Goal: Task Accomplishment & Management: Complete application form

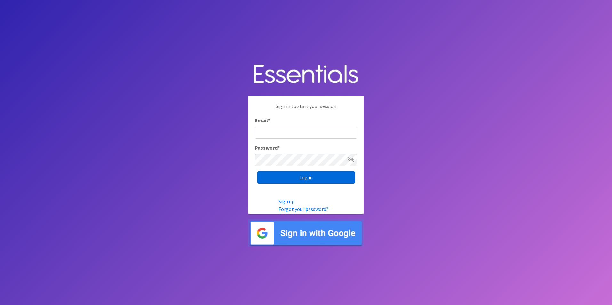
type input "[PERSON_NAME][EMAIL_ADDRESS][PERSON_NAME][PERSON_NAME][DOMAIN_NAME]"
click at [304, 177] on input "Log in" at bounding box center [306, 177] width 98 height 12
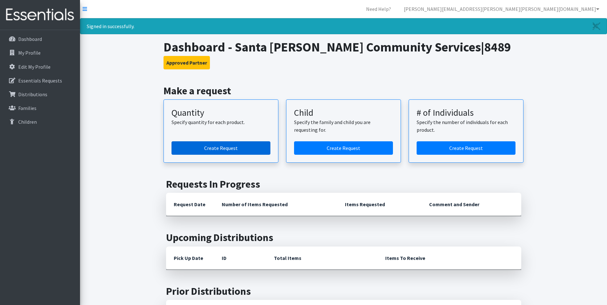
click at [215, 149] on link "Create Request" at bounding box center [220, 147] width 99 height 13
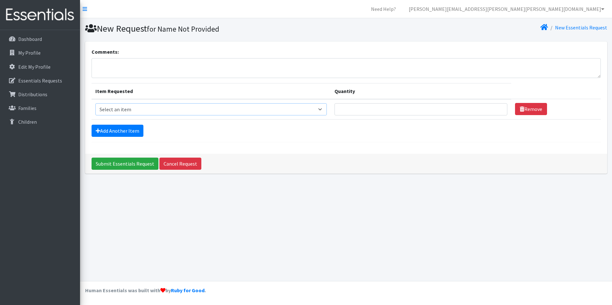
click at [322, 109] on select "Select an item F&D Men L/XL (38-50in waist) x48 F&D Men S/M (28-40in waist) x56…" at bounding box center [210, 109] width 231 height 12
select select "1222"
click at [95, 103] on select "Select an item F&D Men L/XL (38-50in waist) x48 F&D Men S/M (28-40in waist) x56…" at bounding box center [210, 109] width 231 height 12
click at [385, 110] on input "Quantity" at bounding box center [420, 109] width 173 height 12
type input "300"
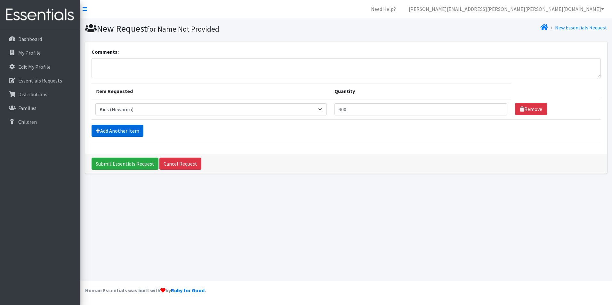
click at [118, 129] on link "Add Another Item" at bounding box center [117, 131] width 52 height 12
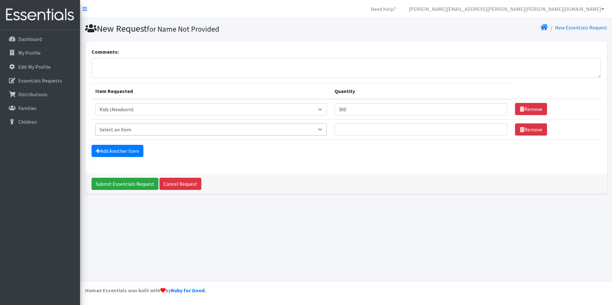
click at [322, 131] on select "Select an item F&D Men L/XL (38-50in waist) x48 F&D Men S/M (28-40in waist) x56…" at bounding box center [210, 129] width 231 height 12
select select "1201"
click at [95, 123] on select "Select an item F&D Men L/XL (38-50in waist) x48 F&D Men S/M (28-40in waist) x56…" at bounding box center [210, 129] width 231 height 12
click at [346, 131] on input "Quantity" at bounding box center [420, 129] width 173 height 12
type input "250"
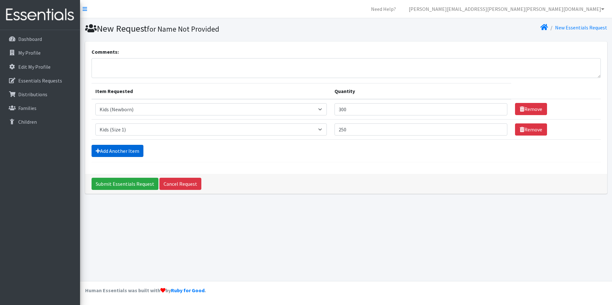
click at [129, 151] on link "Add Another Item" at bounding box center [117, 151] width 52 height 12
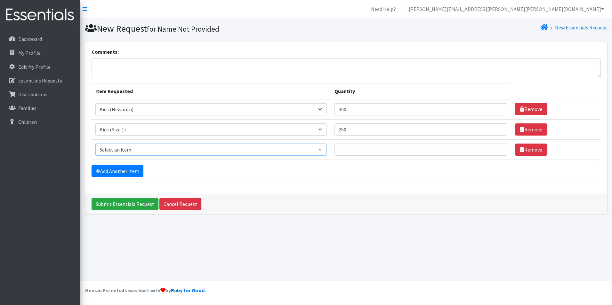
click at [322, 151] on select "Select an item F&D Men L/XL (38-50in waist) x48 F&D Men S/M (28-40in waist) x56…" at bounding box center [210, 150] width 231 height 12
click at [95, 144] on select "Select an item F&D Men L/XL (38-50in waist) x48 F&D Men S/M (28-40in waist) x56…" at bounding box center [210, 150] width 231 height 12
drag, startPoint x: 360, startPoint y: 150, endPoint x: 356, endPoint y: 148, distance: 4.0
click at [360, 150] on input "Quantity" at bounding box center [420, 150] width 173 height 12
click at [324, 151] on select "Select an item F&D Men L/XL (38-50in waist) x48 F&D Men S/M (28-40in waist) x56…" at bounding box center [210, 150] width 231 height 12
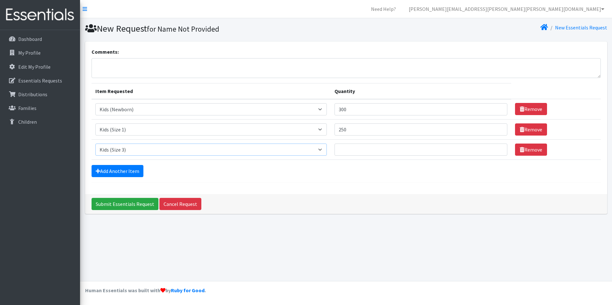
select select "1202"
click at [95, 144] on select "Select an item F&D Men L/XL (38-50in waist) x48 F&D Men S/M (28-40in waist) x56…" at bounding box center [210, 150] width 231 height 12
click at [352, 153] on input "Quantity" at bounding box center [420, 150] width 173 height 12
type input "550"
click at [116, 172] on link "Add Another Item" at bounding box center [117, 171] width 52 height 12
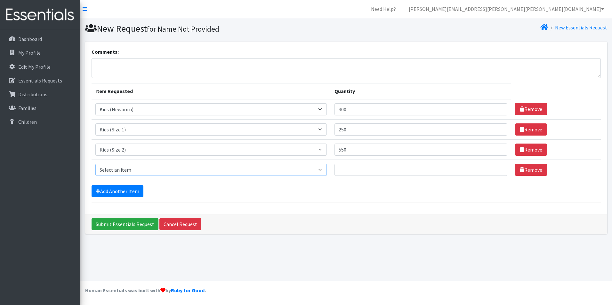
drag, startPoint x: 323, startPoint y: 169, endPoint x: 304, endPoint y: 170, distance: 19.9
click at [322, 170] on select "Select an item F&D Men L/XL (38-50in waist) x48 F&D Men S/M (28-40in waist) x56…" at bounding box center [210, 170] width 231 height 12
select select "1221"
click at [95, 164] on select "Select an item F&D Men L/XL (38-50in waist) x48 F&D Men S/M (28-40in waist) x56…" at bounding box center [210, 170] width 231 height 12
drag, startPoint x: 354, startPoint y: 169, endPoint x: 348, endPoint y: 175, distance: 9.0
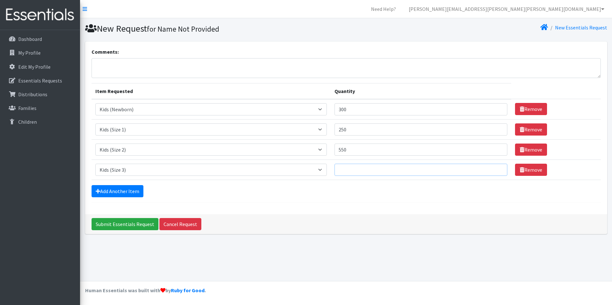
click at [354, 169] on input "Quantity" at bounding box center [420, 170] width 173 height 12
type input "950"
click at [120, 192] on link "Add Another Item" at bounding box center [117, 191] width 52 height 12
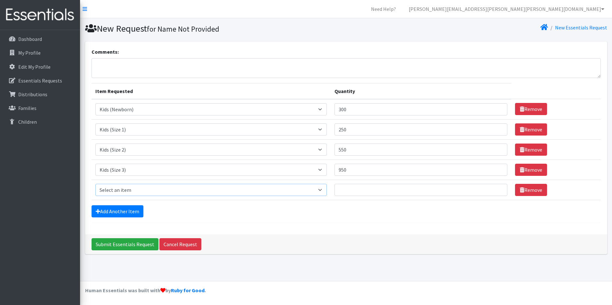
drag, startPoint x: 321, startPoint y: 190, endPoint x: 311, endPoint y: 193, distance: 10.9
click at [320, 191] on select "Select an item F&D Men L/XL (38-50in waist) x48 F&D Men S/M (28-40in waist) x56…" at bounding box center [210, 190] width 231 height 12
select select "1213"
click at [95, 184] on select "Select an item F&D Men L/XL (38-50in waist) x48 F&D Men S/M (28-40in waist) x56…" at bounding box center [210, 190] width 231 height 12
click at [358, 190] on input "Quantity" at bounding box center [420, 190] width 173 height 12
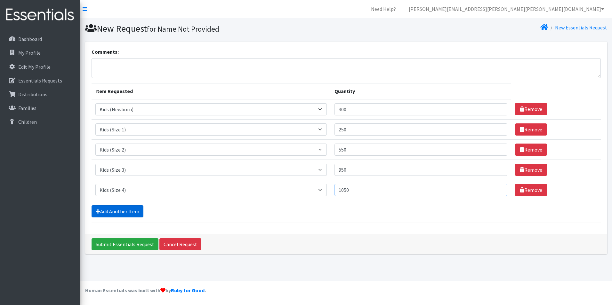
type input "1050"
click at [100, 210] on link "Add Another Item" at bounding box center [117, 211] width 52 height 12
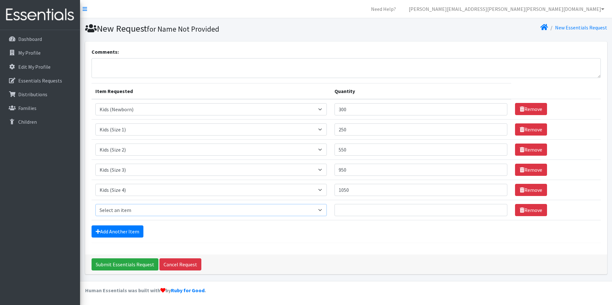
drag, startPoint x: 322, startPoint y: 211, endPoint x: 316, endPoint y: 210, distance: 6.1
click at [322, 211] on select "Select an item F&D Men L/XL (38-50in waist) x48 F&D Men S/M (28-40in waist) x56…" at bounding box center [210, 210] width 231 height 12
select select "1214"
click at [95, 204] on select "Select an item F&D Men L/XL (38-50in waist) x48 F&D Men S/M (28-40in waist) x56…" at bounding box center [210, 210] width 231 height 12
drag, startPoint x: 369, startPoint y: 214, endPoint x: 364, endPoint y: 214, distance: 4.2
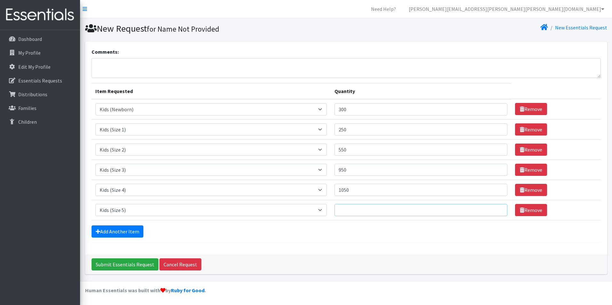
click at [368, 214] on input "Quantity" at bounding box center [420, 210] width 173 height 12
type input "1025"
click at [115, 231] on link "Add Another Item" at bounding box center [117, 232] width 52 height 12
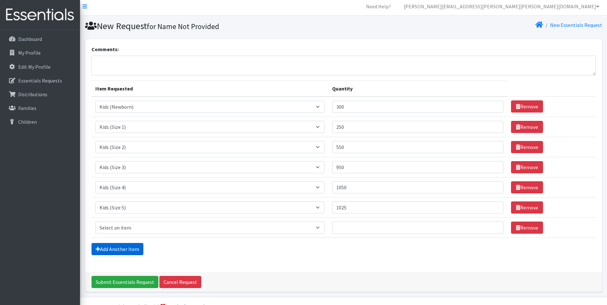
scroll to position [19, 0]
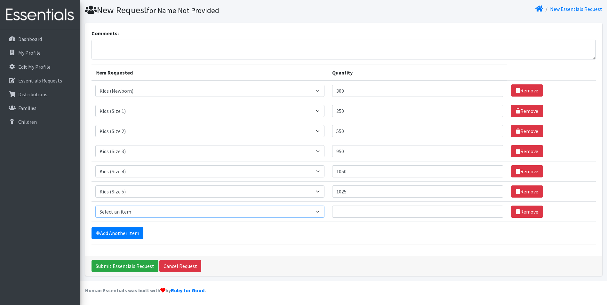
click at [318, 212] on select "Select an item F&D Men L/XL (38-50in waist) x48 F&D Men S/M (28-40in waist) x56…" at bounding box center [209, 212] width 229 height 12
select select "1216"
click at [95, 206] on select "Select an item F&D Men L/XL (38-50in waist) x48 F&D Men S/M (28-40in waist) x56…" at bounding box center [209, 212] width 229 height 12
click at [349, 213] on input "Quantity" at bounding box center [417, 212] width 171 height 12
type input "3450"
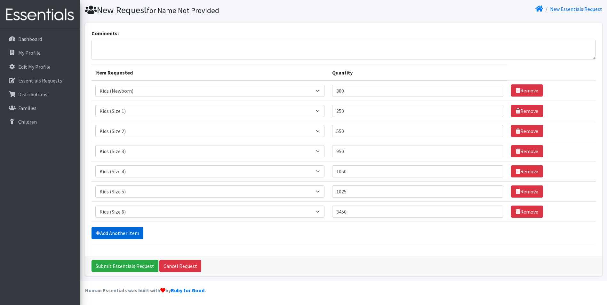
click at [129, 231] on link "Add Another Item" at bounding box center [117, 233] width 52 height 12
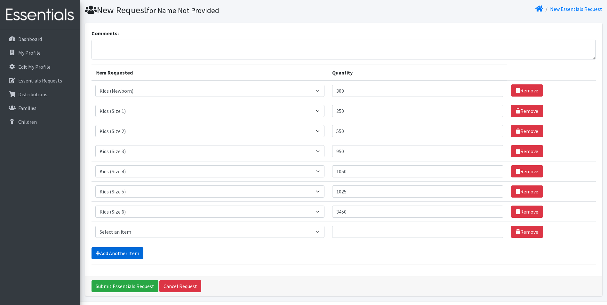
scroll to position [39, 0]
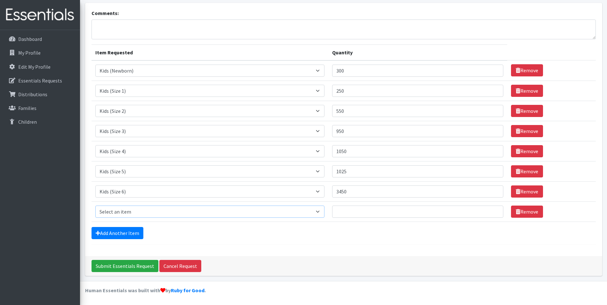
click at [321, 211] on select "Select an item F&D Men L/XL (38-50in waist) x48 F&D Men S/M (28-40in waist) x56…" at bounding box center [209, 212] width 229 height 12
select select "15347"
click at [95, 206] on select "Select an item F&D Men L/XL (38-50in waist) x48 F&D Men S/M (28-40in waist) x56…" at bounding box center [209, 212] width 229 height 12
click at [346, 212] on input "Quantity" at bounding box center [417, 212] width 171 height 12
type input "83"
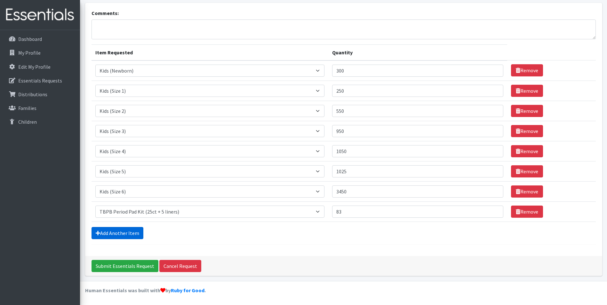
click at [99, 233] on icon at bounding box center [98, 233] width 4 height 5
click at [124, 233] on link "Add Another Item" at bounding box center [117, 233] width 52 height 12
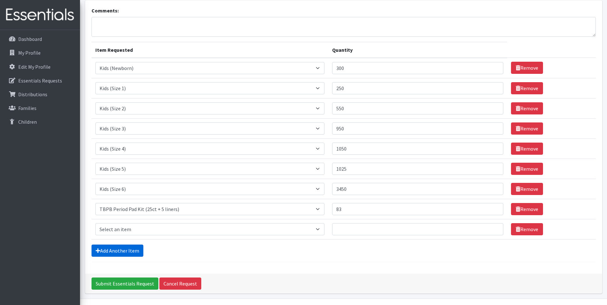
scroll to position [59, 0]
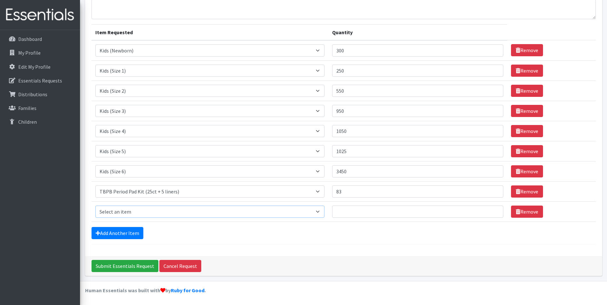
click at [320, 214] on select "Select an item F&D Men L/XL (38-50in waist) x48 F&D Men S/M (28-40in waist) x56…" at bounding box center [209, 212] width 229 height 12
select select "15348"
click at [95, 206] on select "Select an item F&D Men L/XL (38-50in waist) x48 F&D Men S/M (28-40in waist) x56…" at bounding box center [209, 212] width 229 height 12
click at [341, 210] on input "Quantity" at bounding box center [417, 212] width 171 height 12
type input "7"
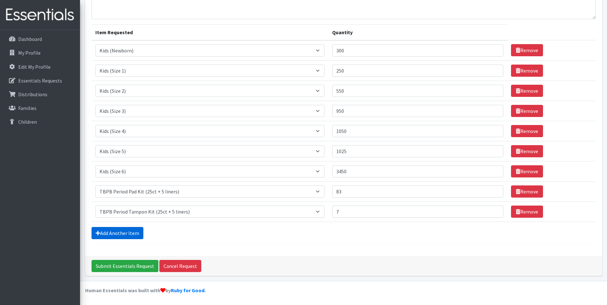
click at [126, 233] on link "Add Another Item" at bounding box center [117, 233] width 52 height 12
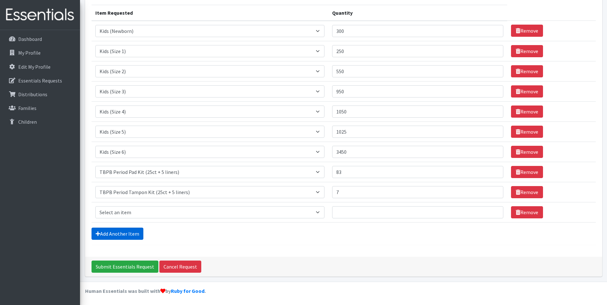
scroll to position [79, 0]
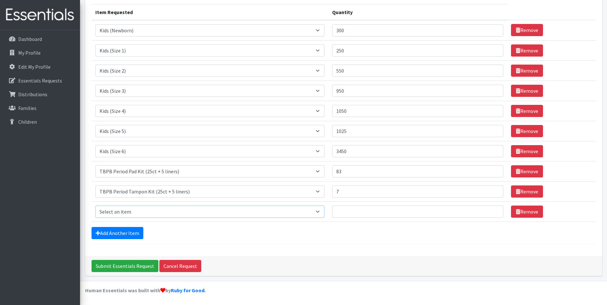
click at [320, 211] on select "Select an item F&D Men L/XL (38-50in waist) x48 F&D Men S/M (28-40in waist) x56…" at bounding box center [209, 212] width 229 height 12
select select "15511"
click at [95, 206] on select "Select an item F&D Men L/XL (38-50in waist) x48 F&D Men S/M (28-40in waist) x56…" at bounding box center [209, 212] width 229 height 12
click at [341, 210] on input "Quantity" at bounding box center [417, 212] width 171 height 12
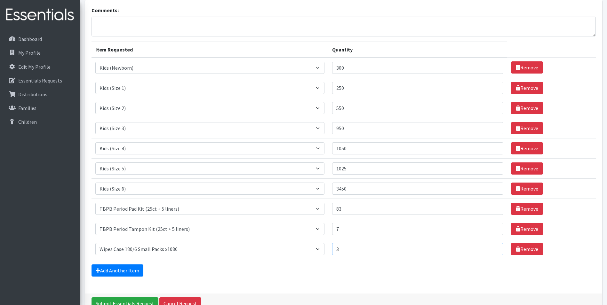
scroll to position [0, 0]
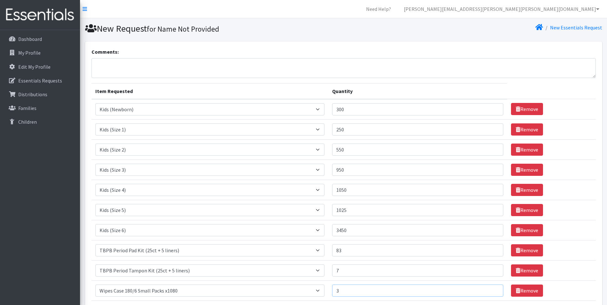
type input "3"
drag, startPoint x: 109, startPoint y: 65, endPoint x: 121, endPoint y: 63, distance: 12.0
click at [109, 65] on textarea "Comments:" at bounding box center [343, 68] width 504 height 20
type textarea "S"
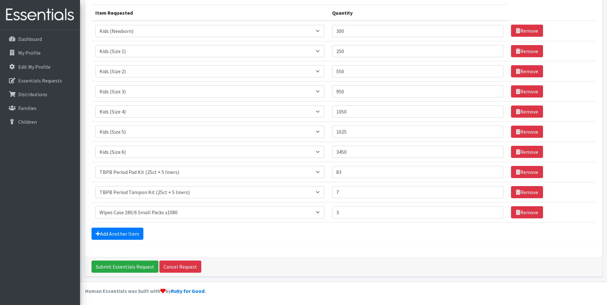
scroll to position [79, 0]
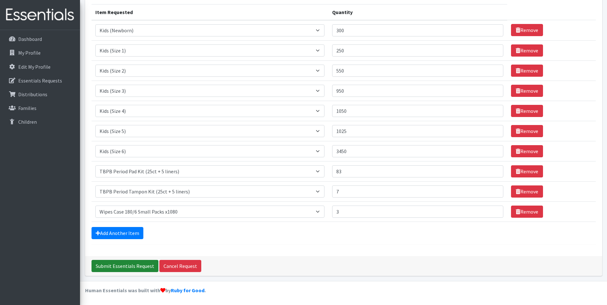
type textarea "The Santa [PERSON_NAME] Community is extremely grateful for all that you do and…"
drag, startPoint x: 120, startPoint y: 267, endPoint x: 122, endPoint y: 264, distance: 3.6
click at [121, 265] on input "Submit Essentials Request" at bounding box center [124, 266] width 67 height 12
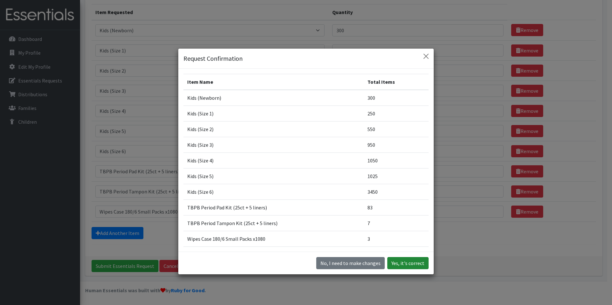
click at [404, 265] on button "Yes, it's correct" at bounding box center [407, 263] width 41 height 12
